Goal: Task Accomplishment & Management: Use online tool/utility

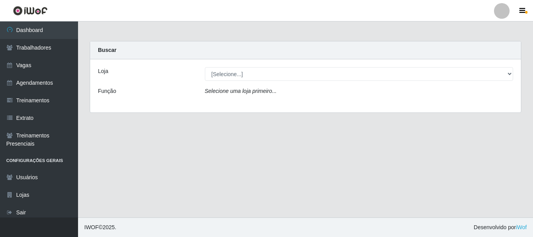
click at [508, 74] on select "[Selecione...] SuperFácil Atacado - [PERSON_NAME]" at bounding box center [359, 74] width 309 height 14
click at [510, 73] on select "[Selecione...] SuperFácil Atacado - [PERSON_NAME]" at bounding box center [359, 74] width 309 height 14
select select "399"
click at [205, 67] on select "[Selecione...] SuperFácil Atacado - [PERSON_NAME]" at bounding box center [359, 74] width 309 height 14
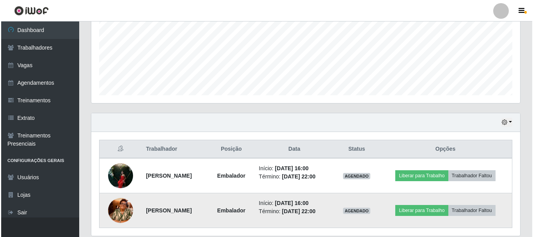
scroll to position [212, 0]
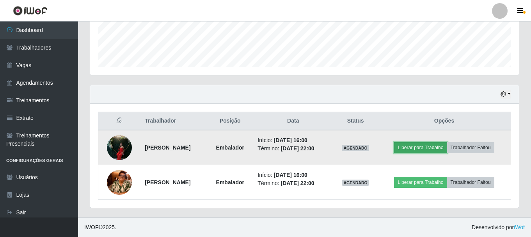
click at [447, 146] on button "Liberar para Trabalho" at bounding box center [420, 147] width 53 height 11
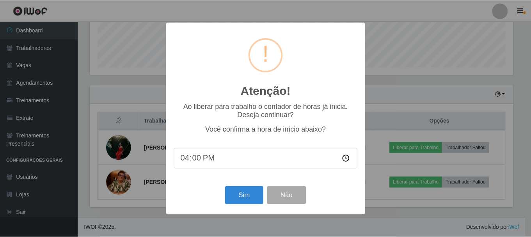
scroll to position [162, 425]
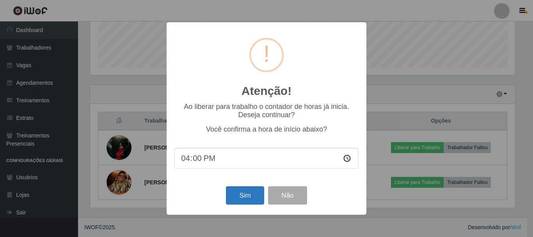
drag, startPoint x: 250, startPoint y: 187, endPoint x: 231, endPoint y: 190, distance: 18.6
click at [250, 187] on div "Sim Não" at bounding box center [267, 195] width 184 height 22
click at [244, 190] on button "Sim" at bounding box center [245, 195] width 38 height 18
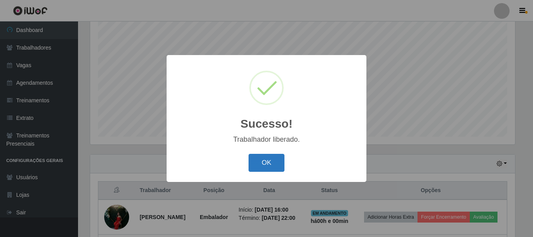
click at [271, 159] on button "OK" at bounding box center [267, 163] width 36 height 18
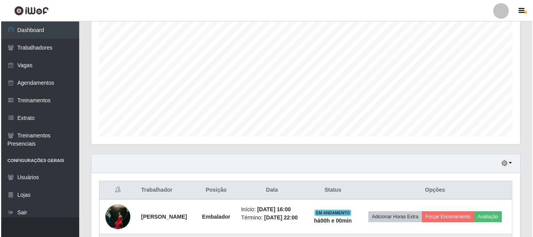
scroll to position [240, 0]
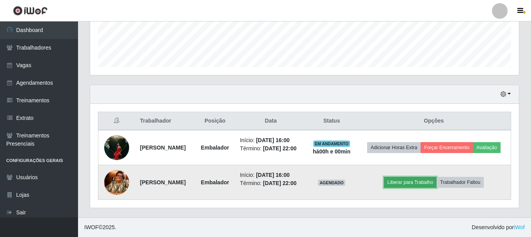
click at [419, 177] on button "Liberar para Trabalho" at bounding box center [410, 182] width 53 height 11
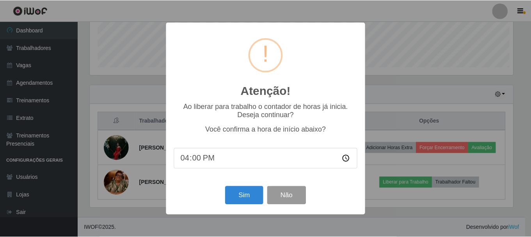
scroll to position [162, 425]
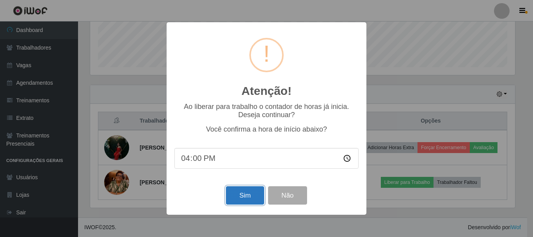
click at [260, 194] on button "Sim" at bounding box center [245, 195] width 38 height 18
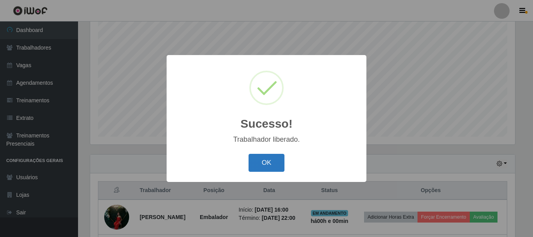
click at [274, 165] on button "OK" at bounding box center [267, 163] width 36 height 18
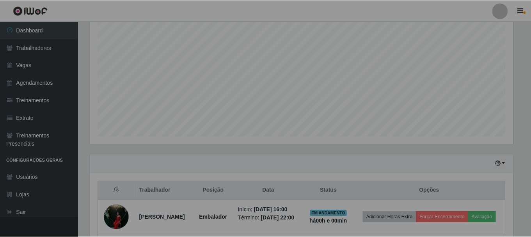
scroll to position [162, 429]
